Goal: Navigation & Orientation: Find specific page/section

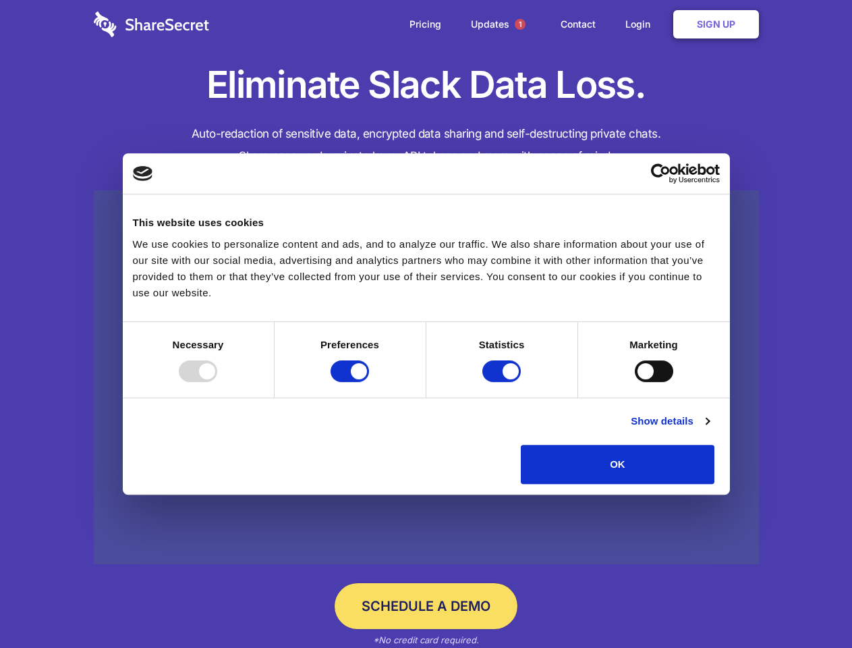
click at [217, 382] on div at bounding box center [198, 371] width 38 height 22
click at [369, 382] on input "Preferences" at bounding box center [350, 371] width 38 height 22
checkbox input "false"
click at [503, 382] on input "Statistics" at bounding box center [502, 371] width 38 height 22
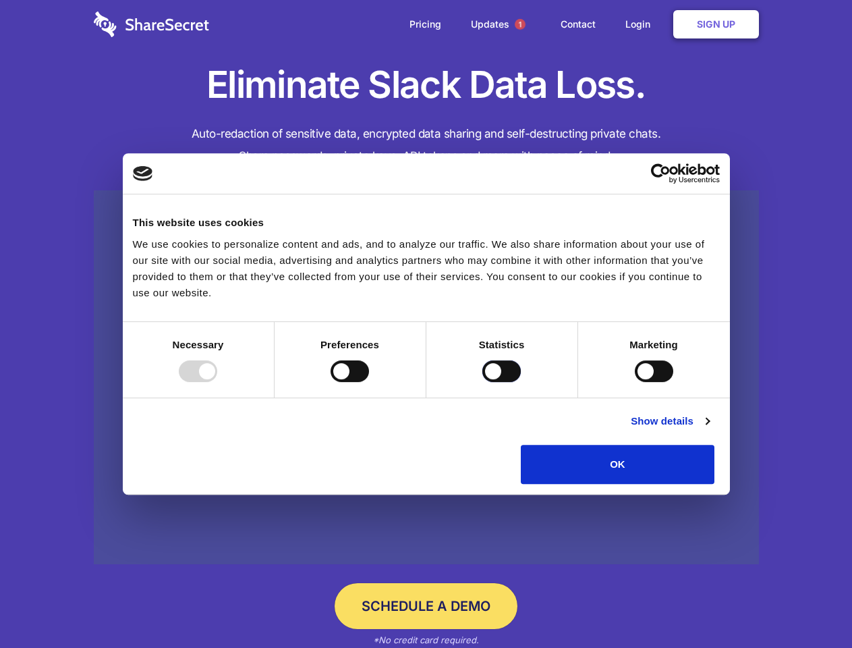
checkbox input "false"
click at [635, 382] on input "Marketing" at bounding box center [654, 371] width 38 height 22
checkbox input "true"
click at [709, 429] on link "Show details" at bounding box center [670, 421] width 78 height 16
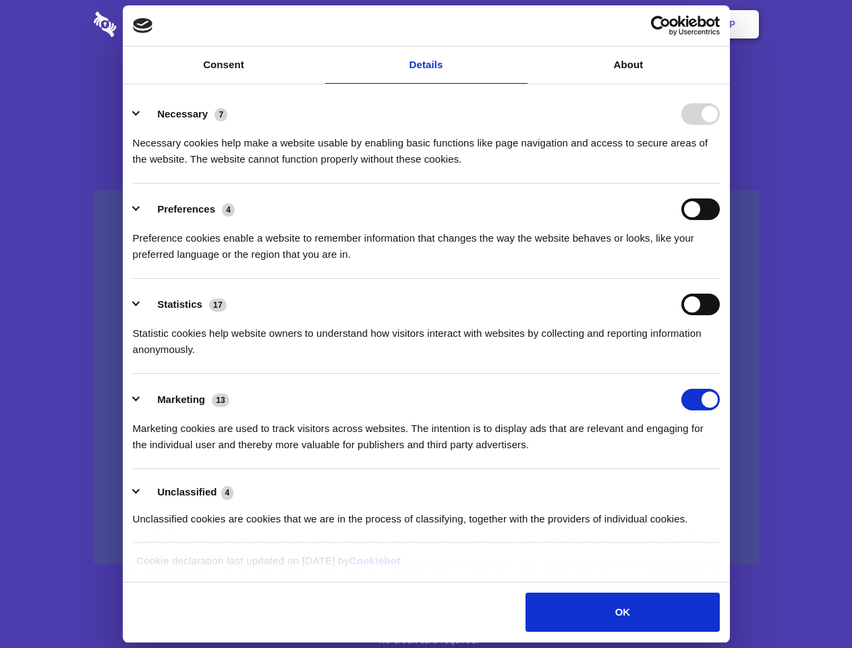
click at [720, 374] on li "Statistics 17 Statistic cookies help website owners to understand how visitors …" at bounding box center [426, 326] width 587 height 95
click at [520, 24] on span "1" at bounding box center [520, 24] width 11 height 11
